Goal: Information Seeking & Learning: Learn about a topic

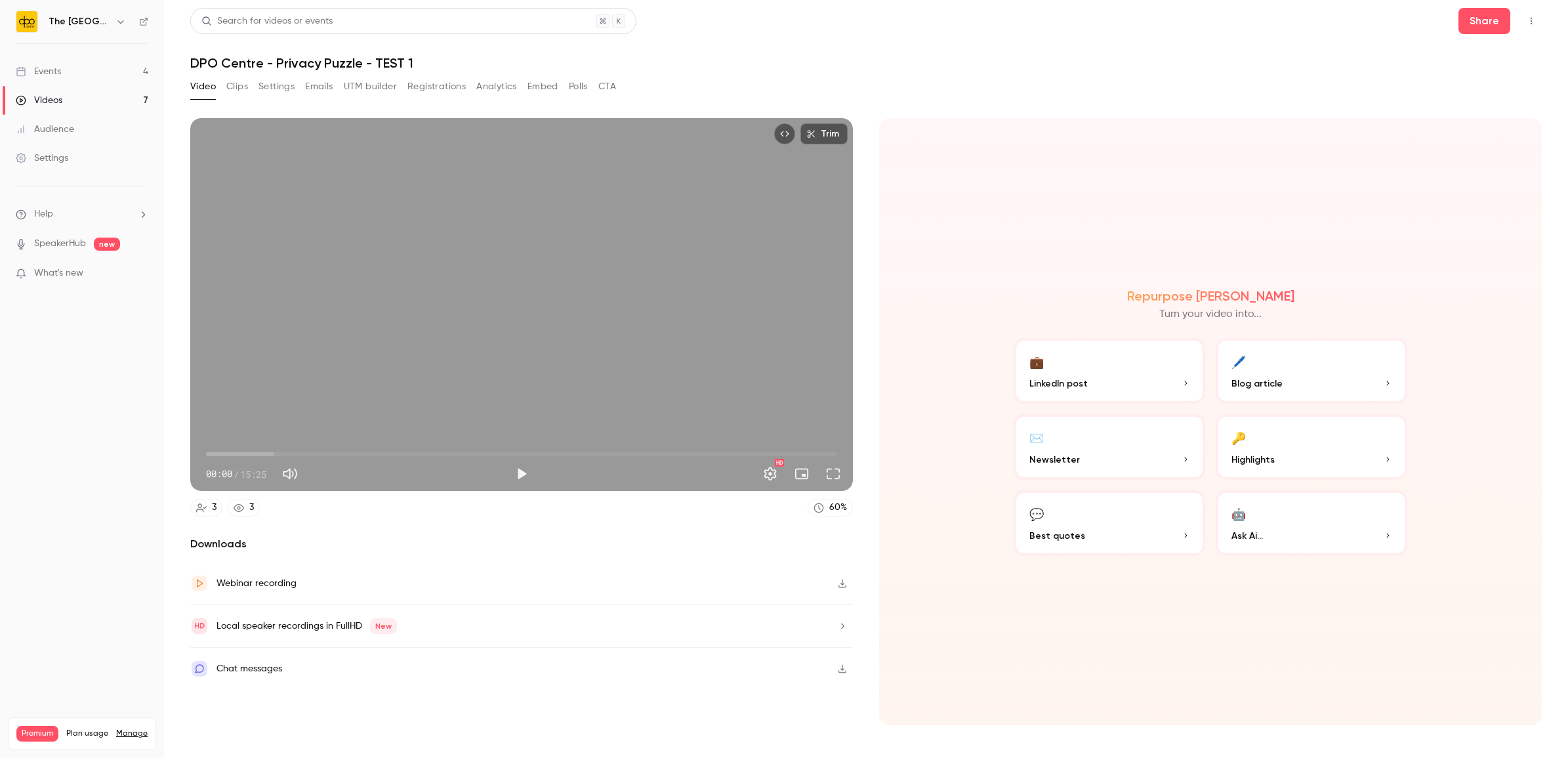
click at [73, 70] on link "Events 4" at bounding box center [82, 72] width 164 height 29
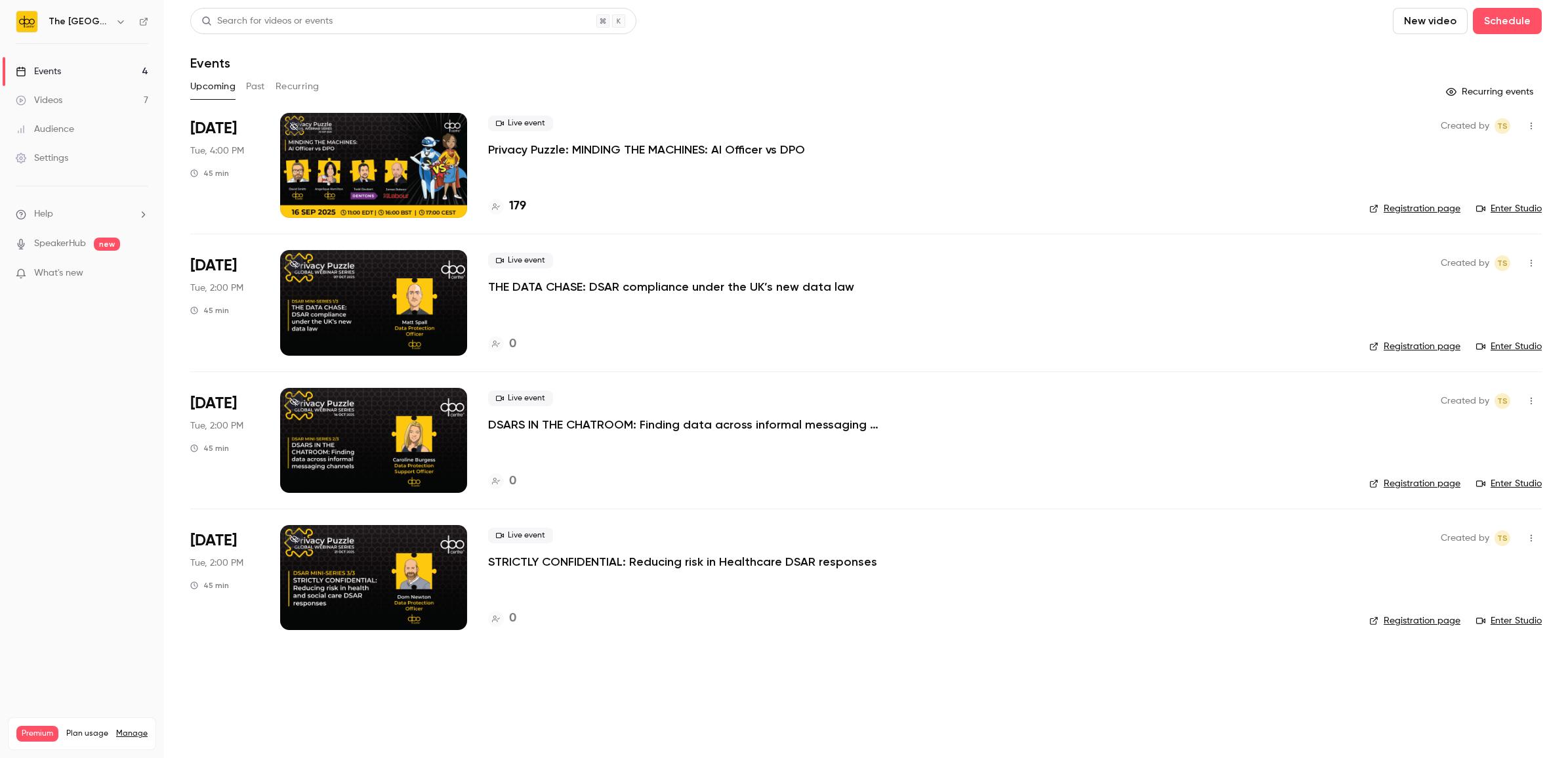
click at [375, 194] on div at bounding box center [374, 165] width 187 height 105
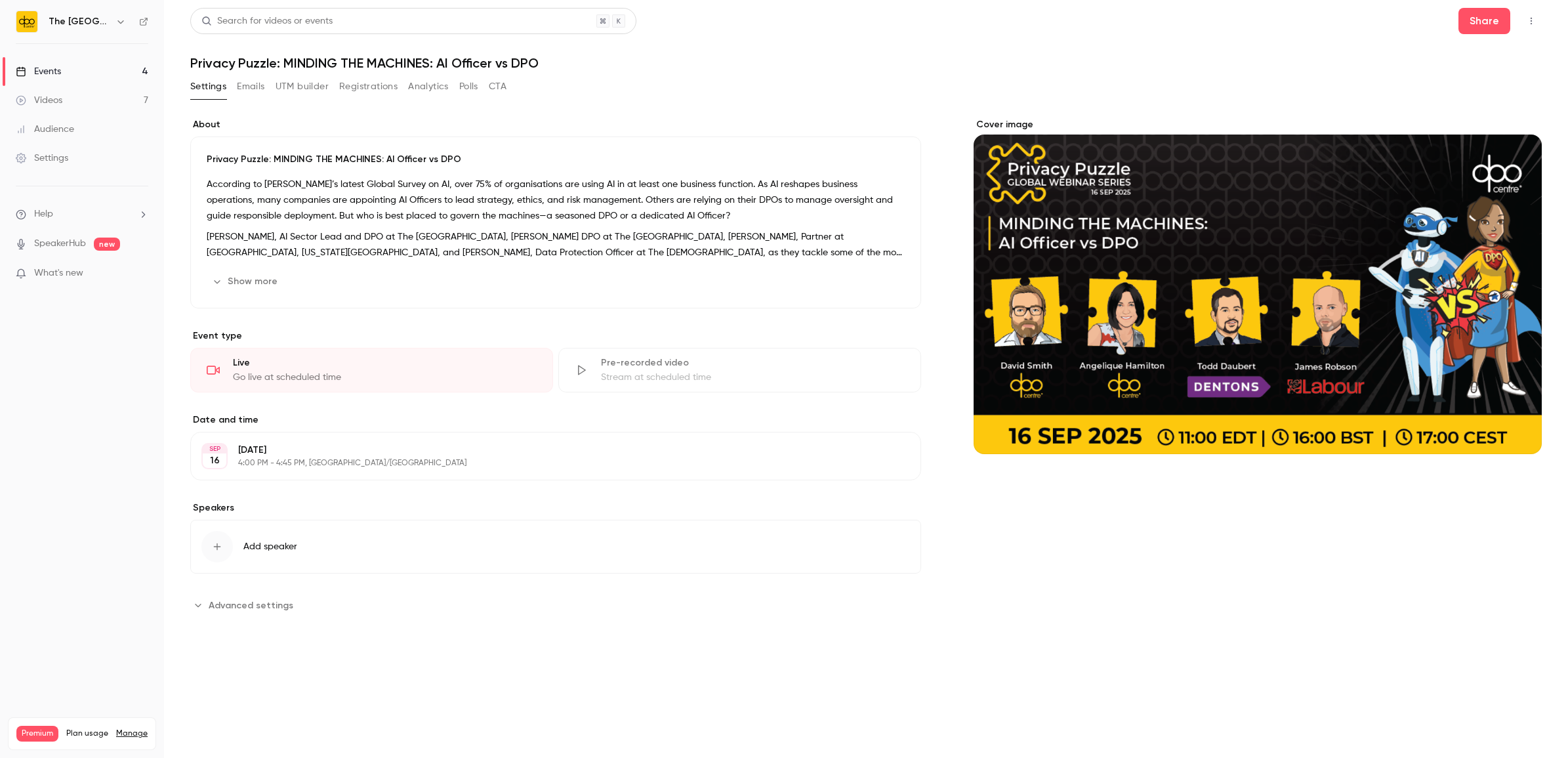
click at [284, 269] on div "Privacy Puzzle: MINDING THE MACHINES: AI Officer vs DPO According to [PERSON_NA…" at bounding box center [555, 222] width 731 height 172
